Goal: Information Seeking & Learning: Compare options

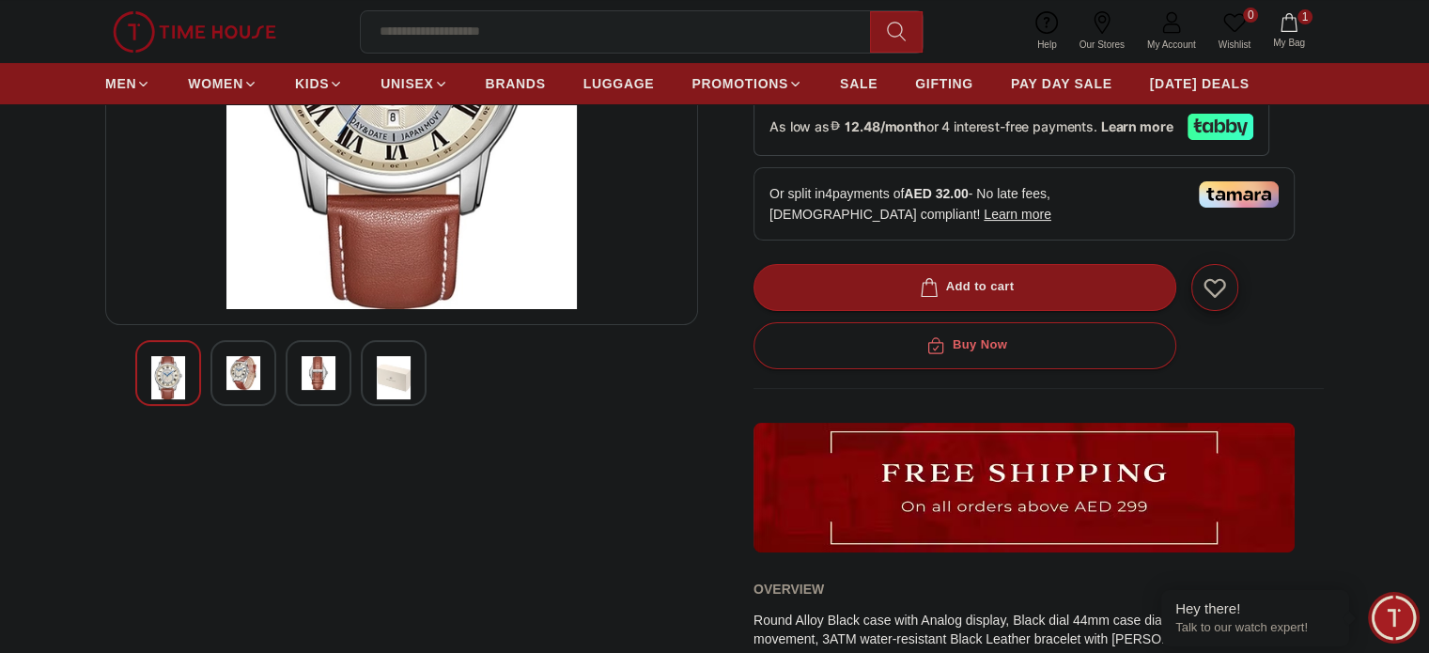
scroll to position [365, 0]
click at [228, 371] on img at bounding box center [243, 372] width 34 height 34
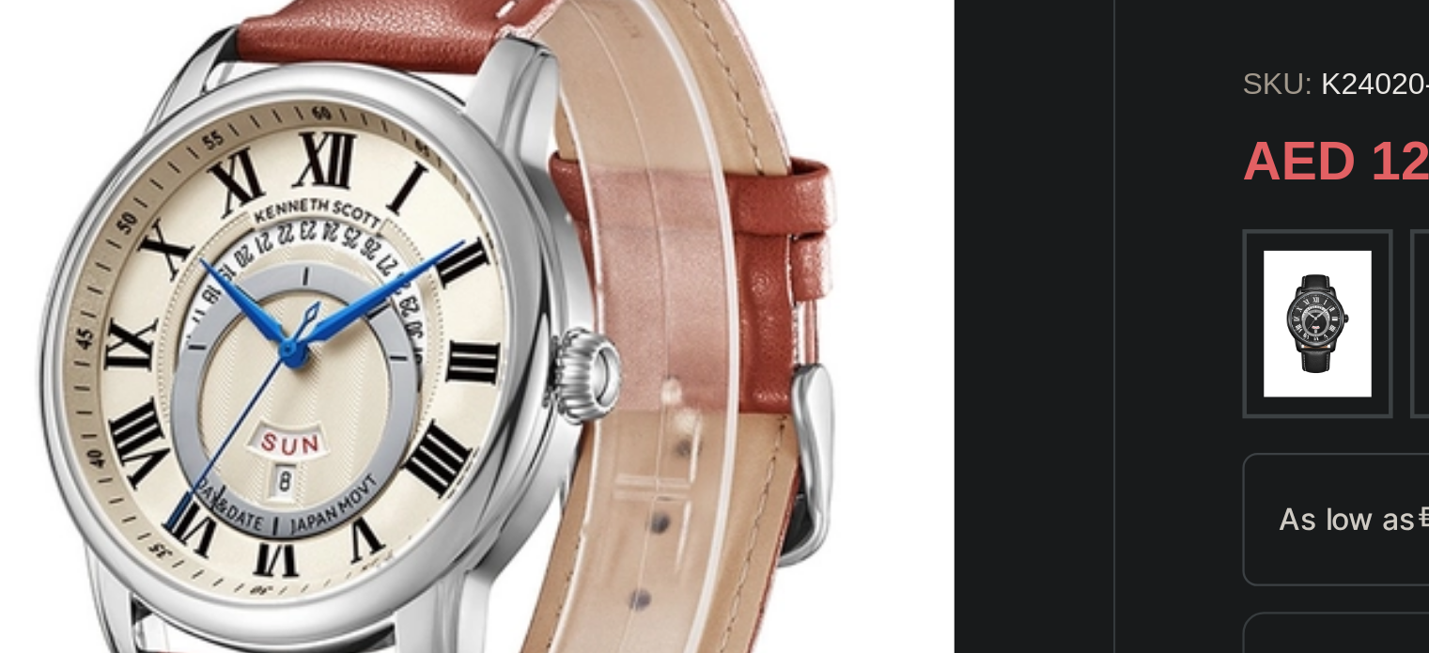
scroll to position [128, 0]
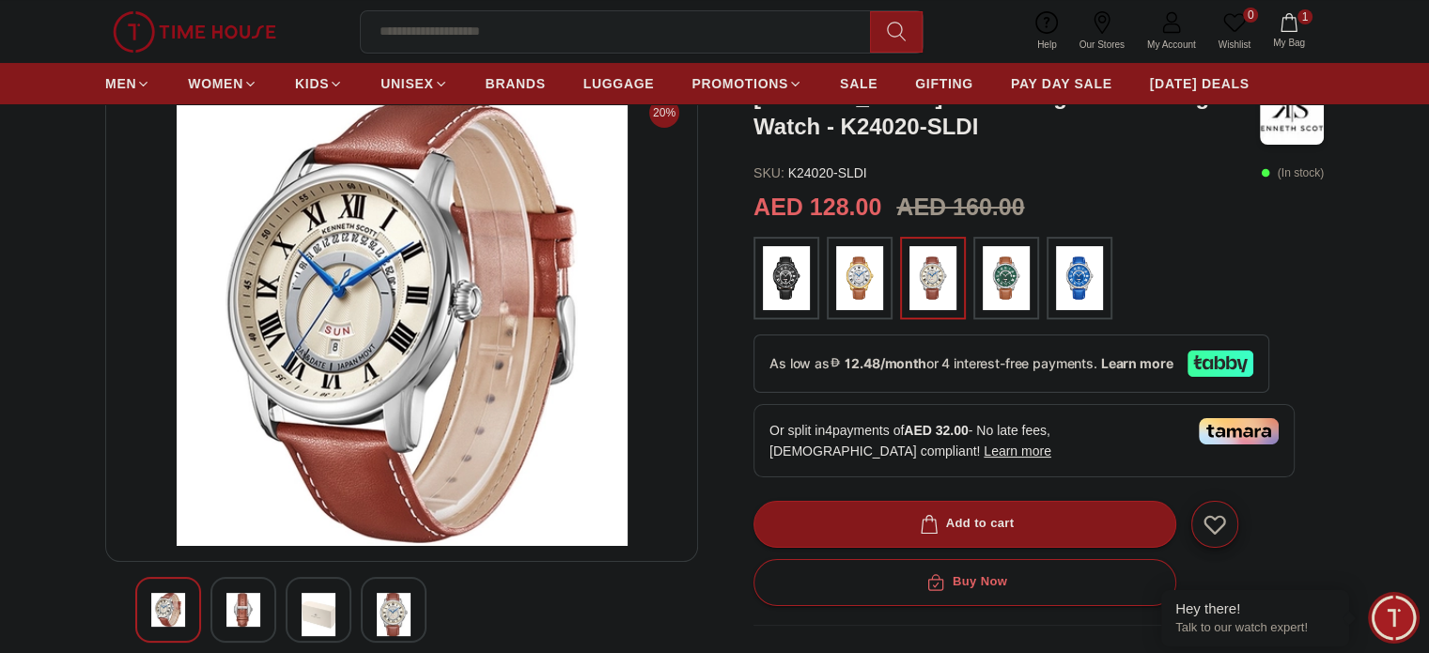
click at [398, 607] on img at bounding box center [394, 614] width 34 height 43
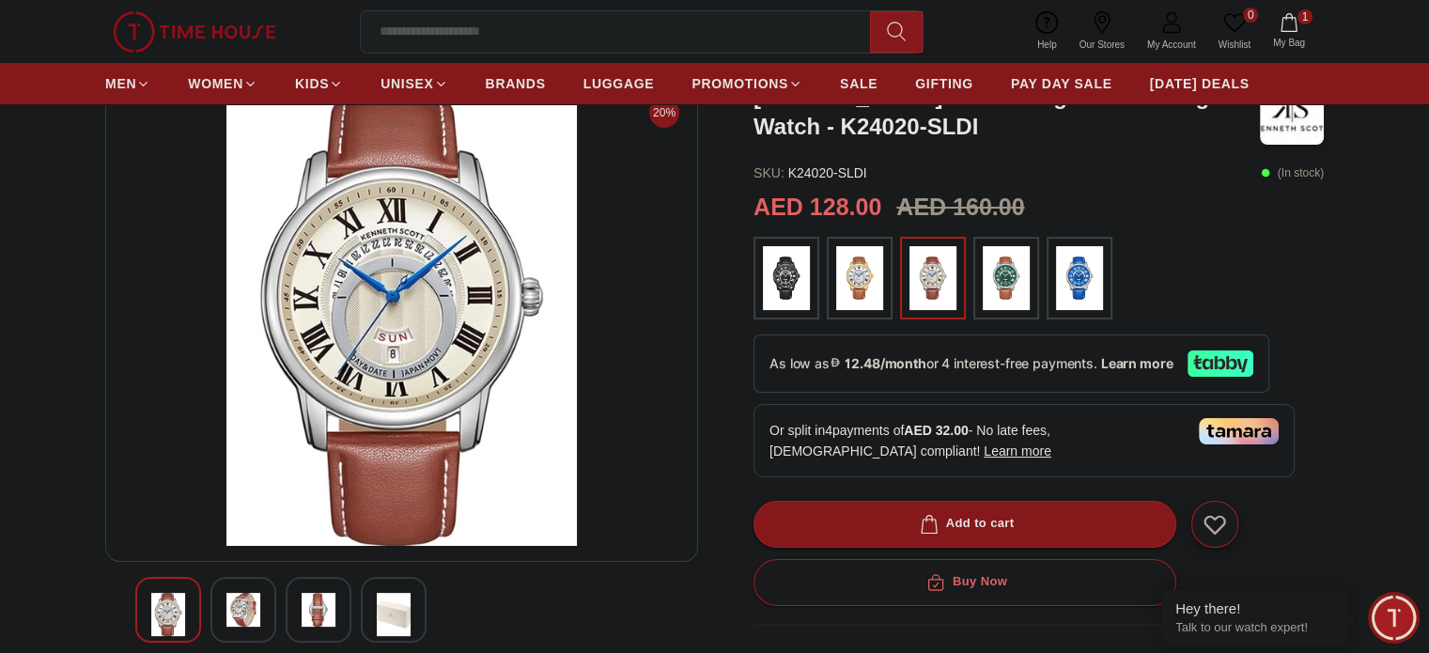
click at [245, 608] on img at bounding box center [243, 610] width 34 height 34
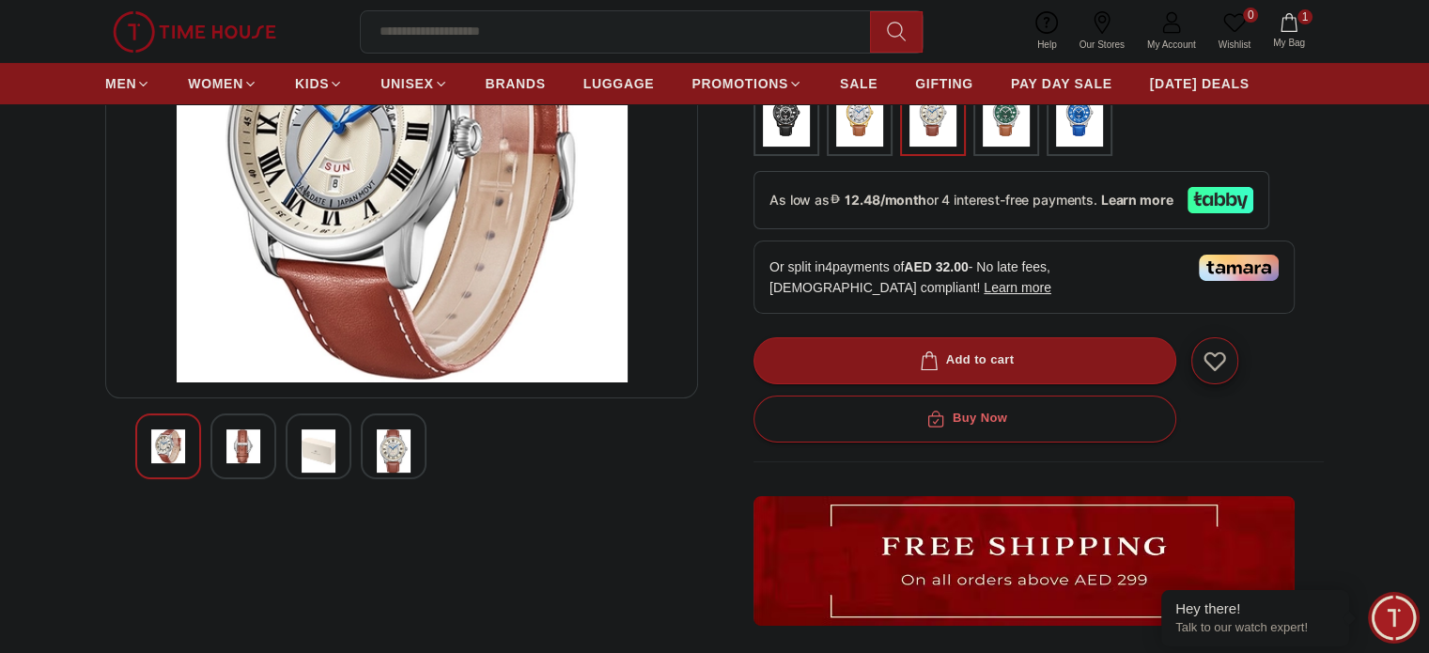
scroll to position [289, 0]
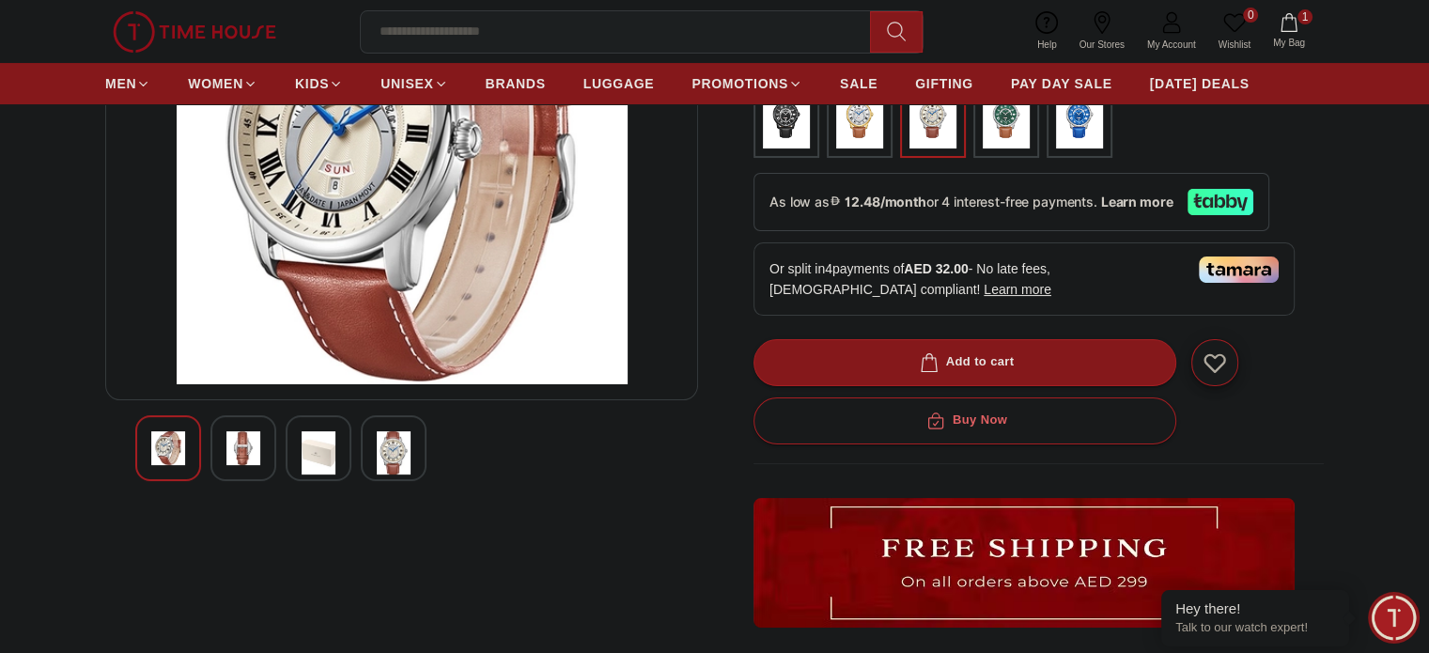
click at [243, 453] on img at bounding box center [243, 448] width 34 height 34
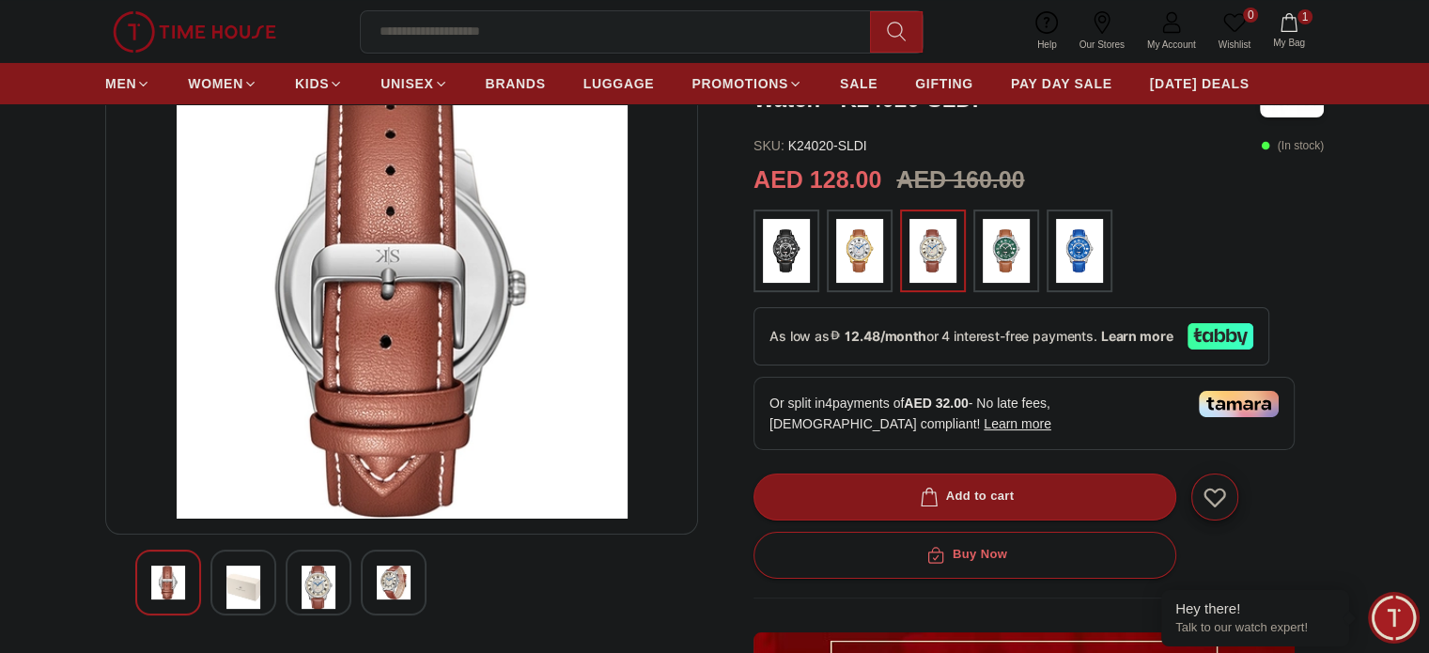
scroll to position [125, 0]
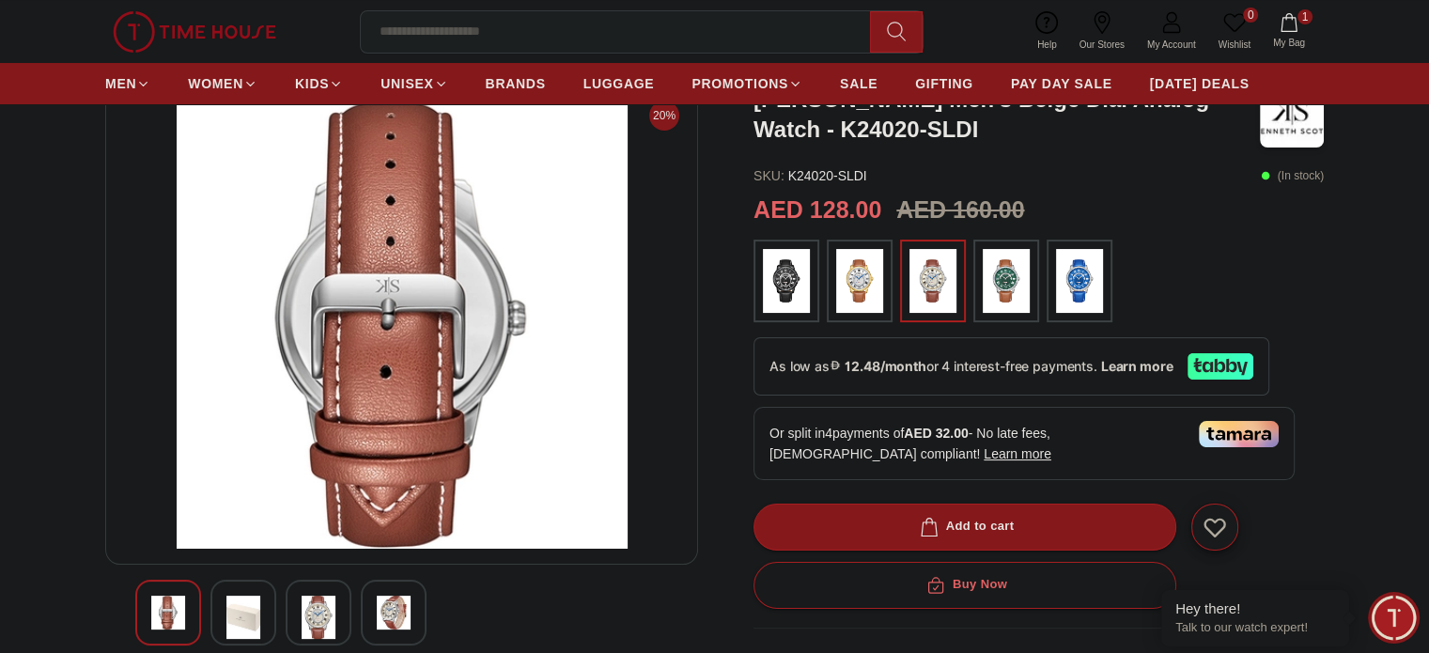
click at [316, 619] on img at bounding box center [319, 617] width 34 height 43
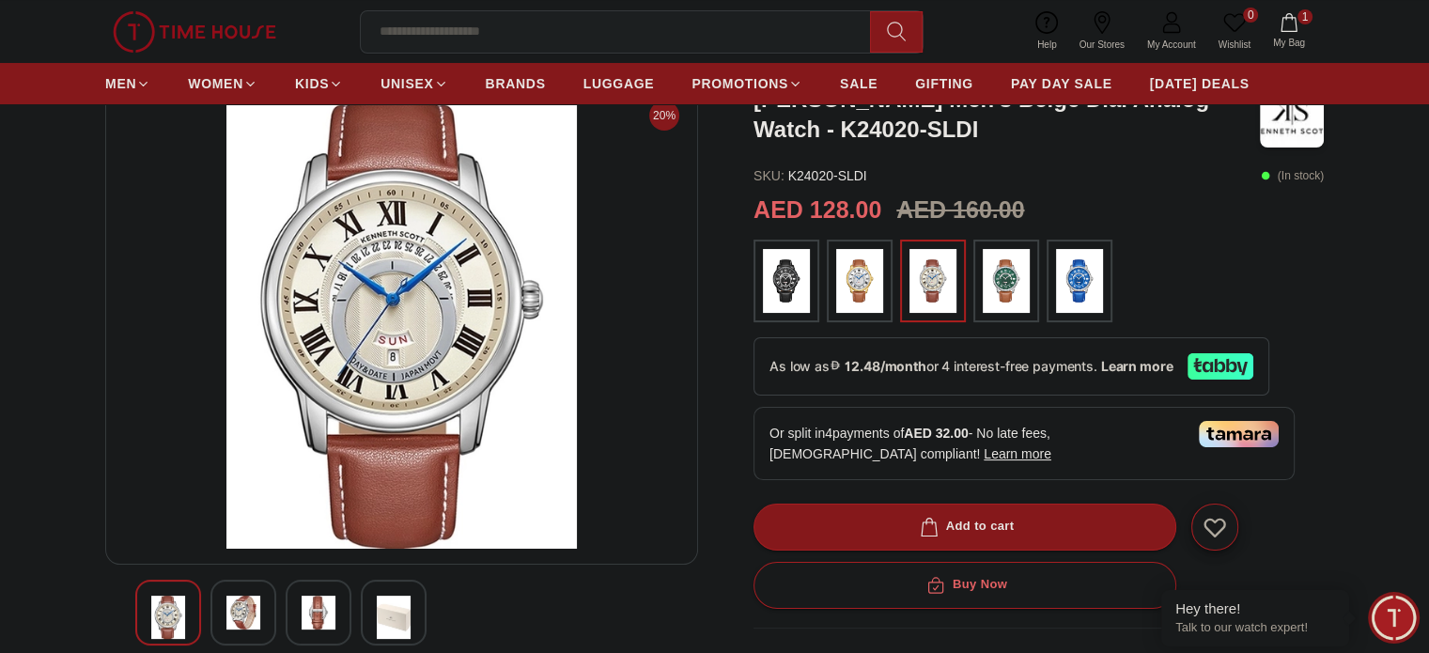
click at [399, 619] on img at bounding box center [394, 617] width 34 height 43
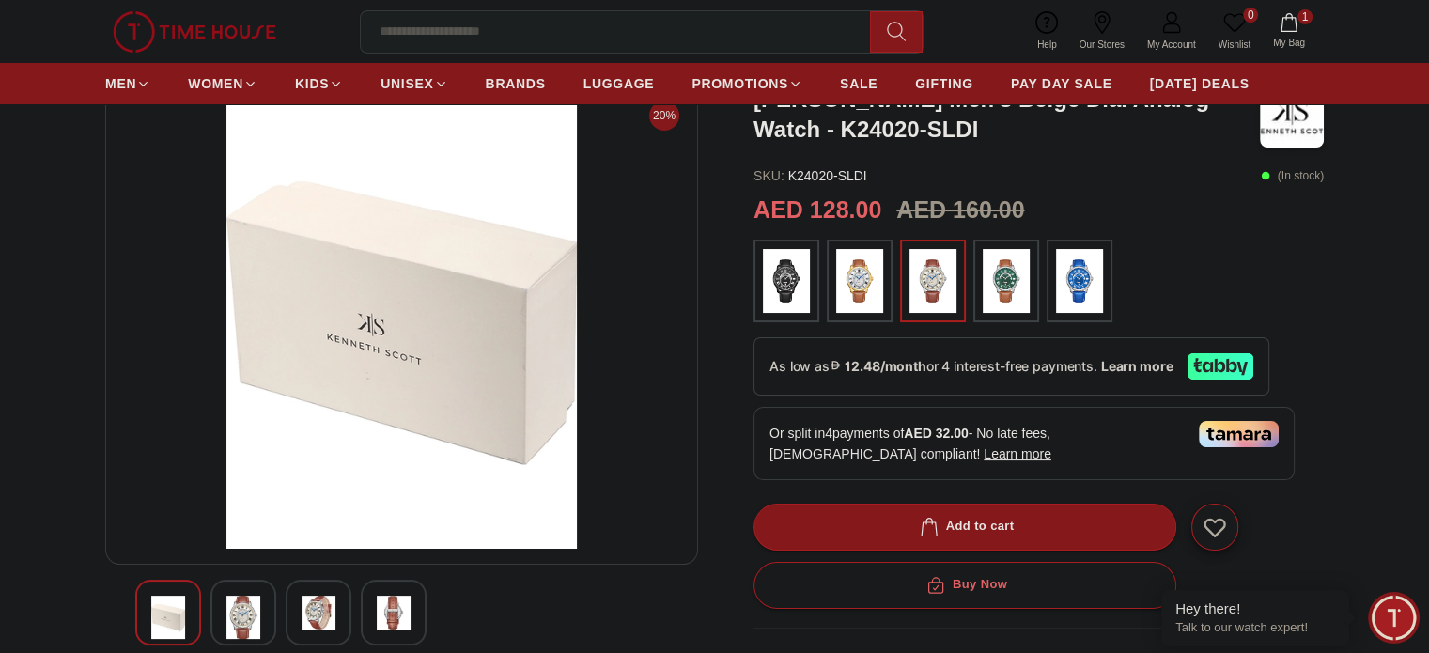
click at [316, 618] on img at bounding box center [319, 613] width 34 height 34
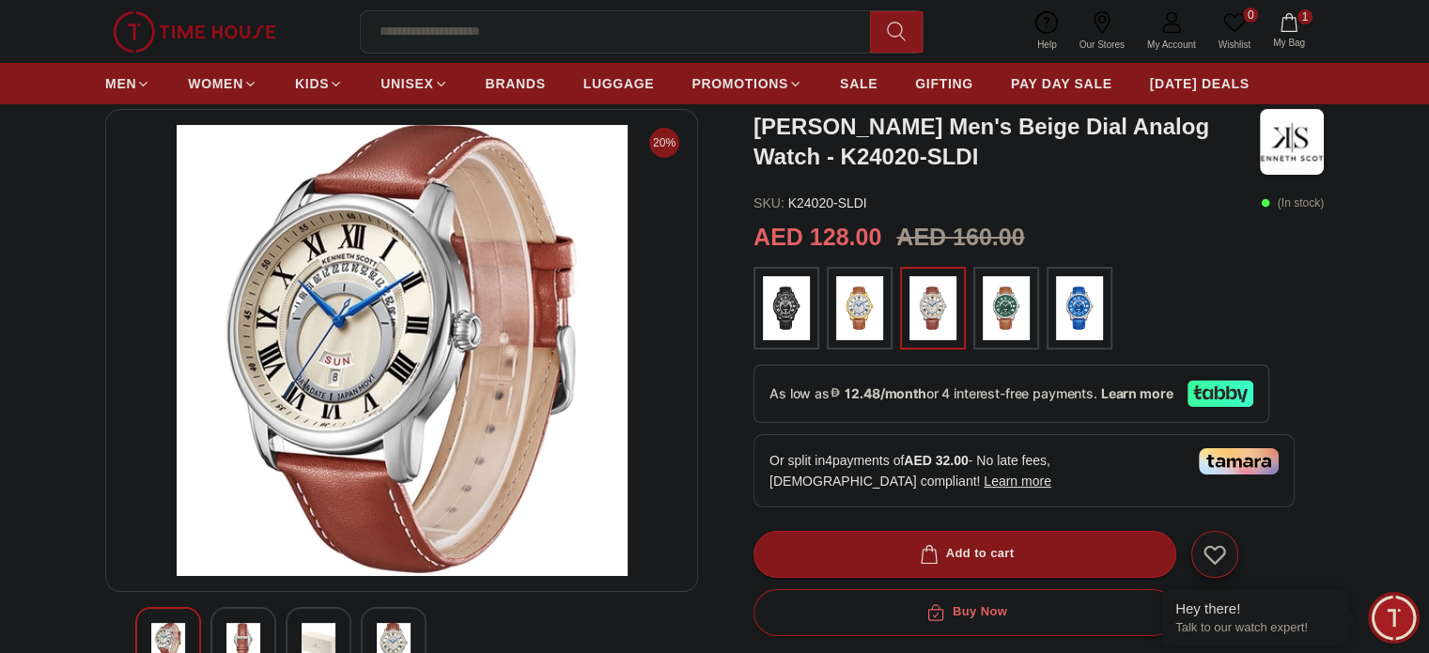
scroll to position [93, 0]
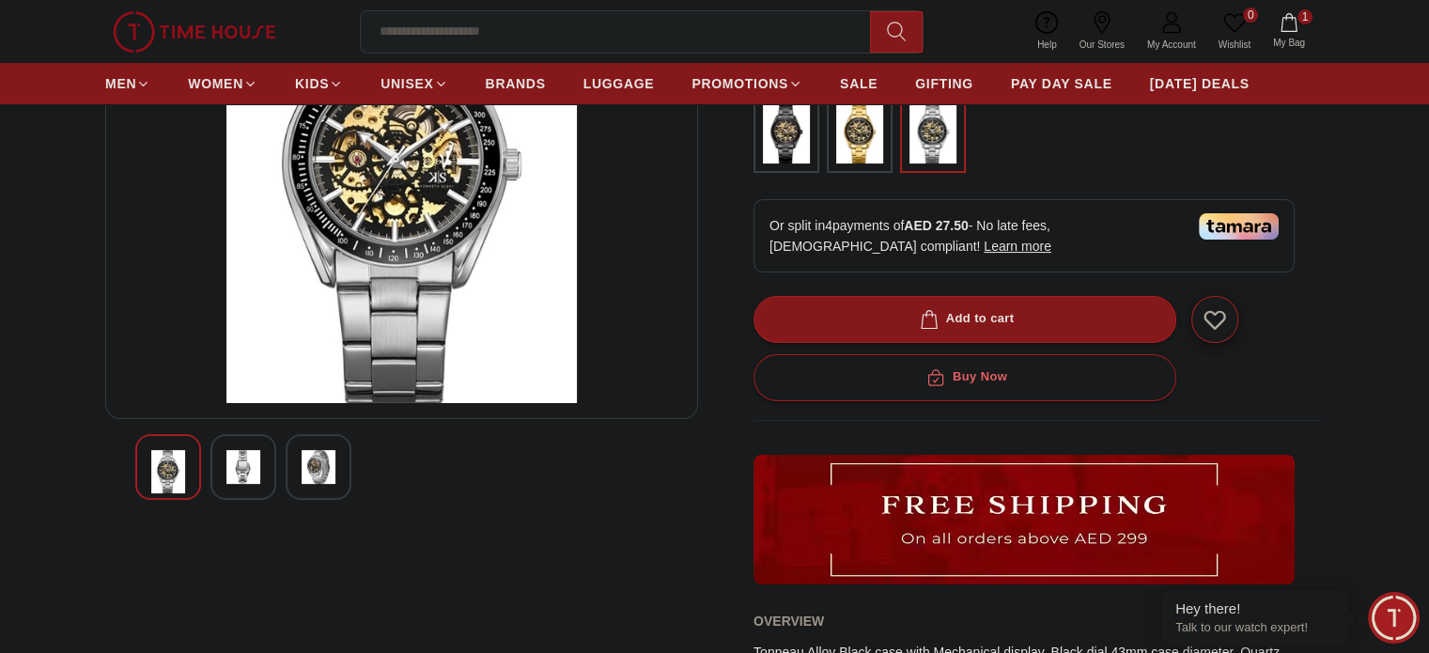
scroll to position [272, 0]
click at [322, 489] on div at bounding box center [319, 466] width 66 height 66
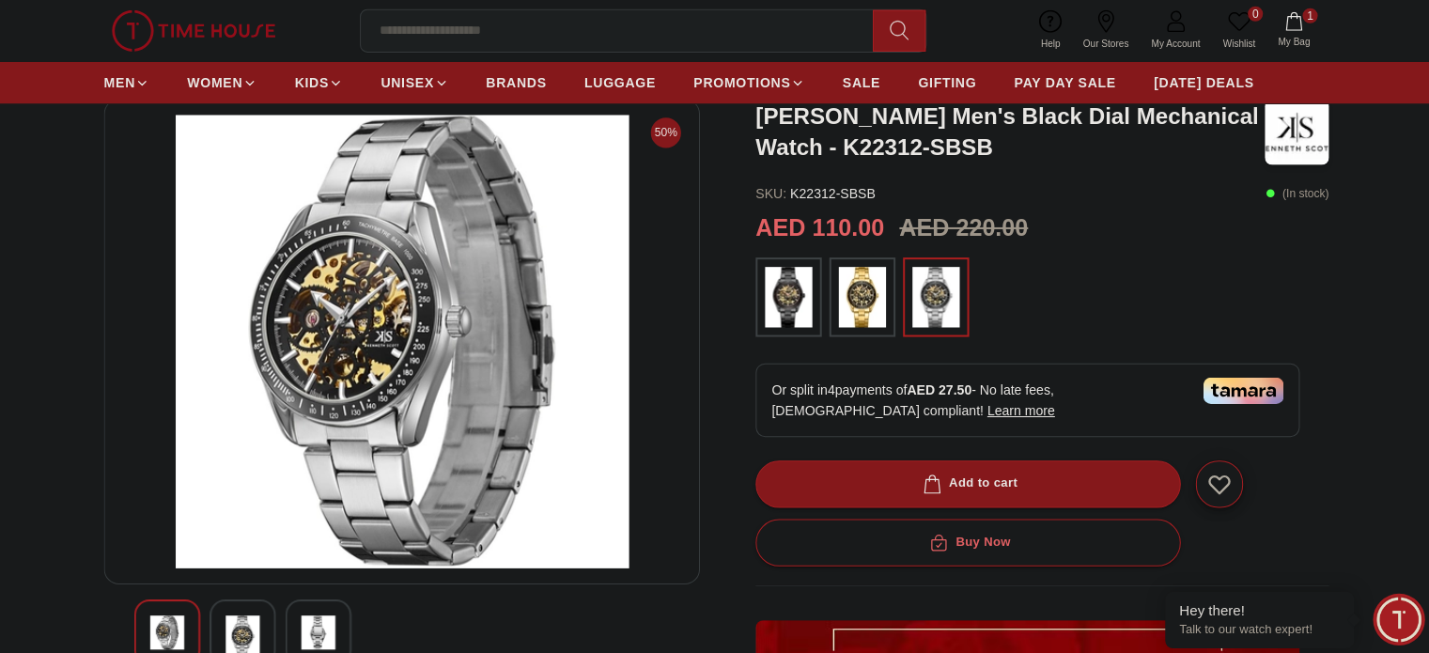
scroll to position [106, 0]
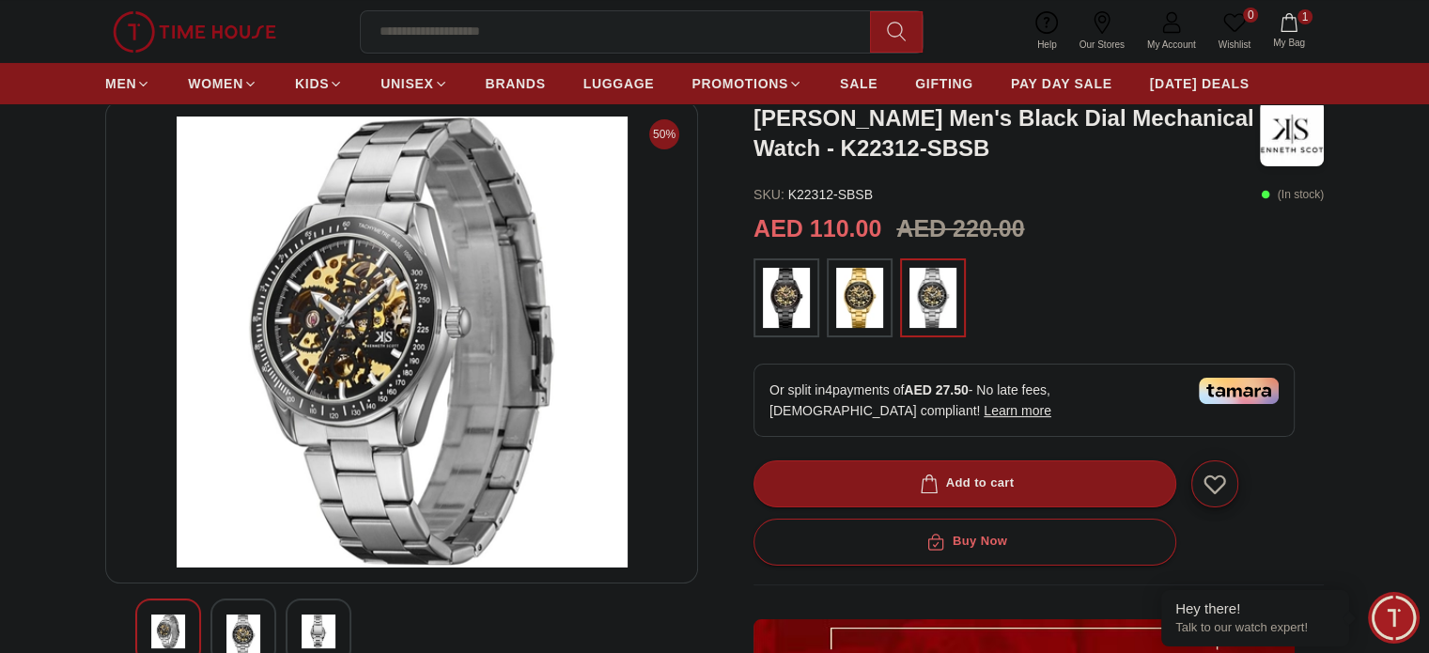
click at [248, 603] on div at bounding box center [243, 631] width 66 height 66
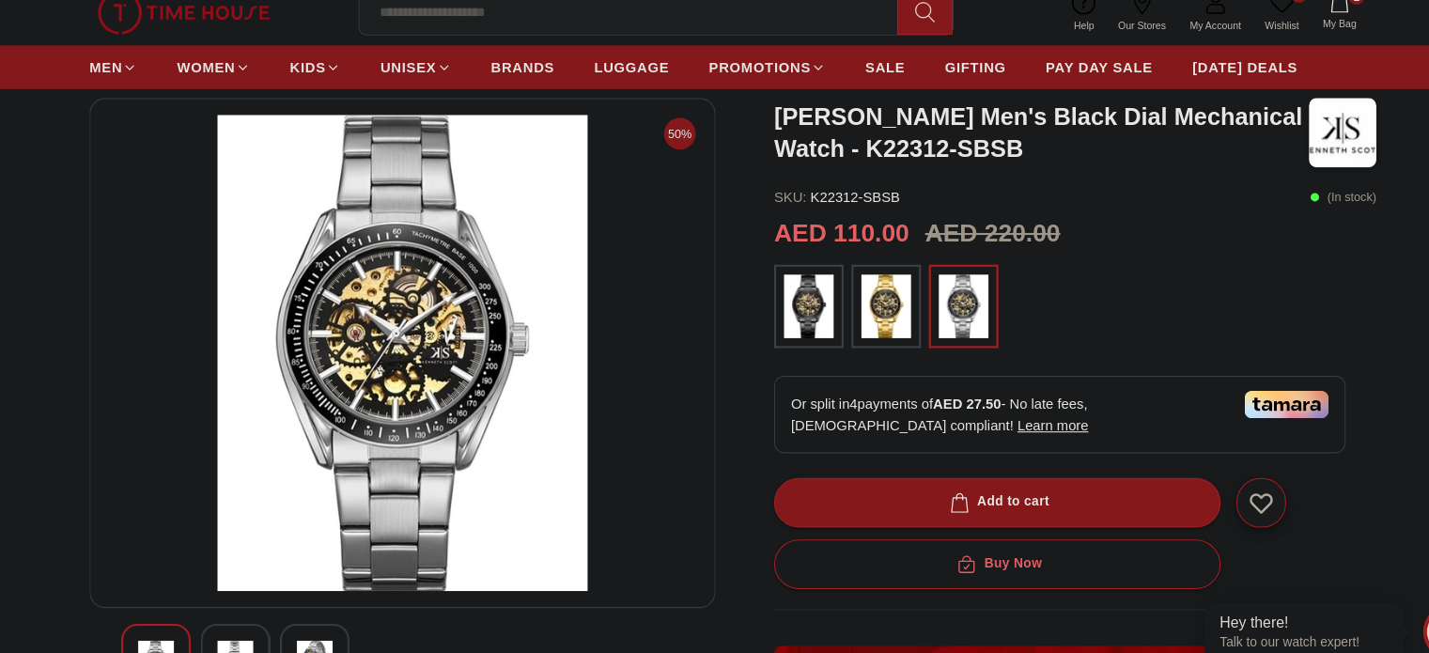
scroll to position [0, 0]
